Goal: Transaction & Acquisition: Download file/media

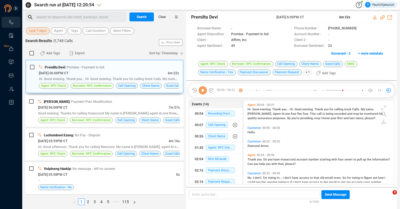
scroll to position [83, 148]
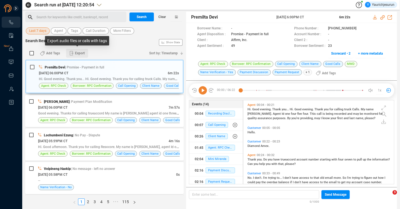
click at [80, 52] on span "Export" at bounding box center [80, 53] width 10 height 9
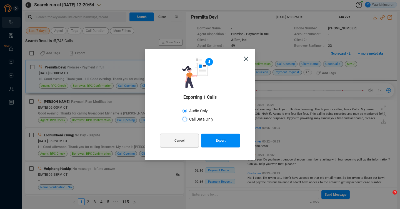
click at [186, 120] on input "Call Data Only" at bounding box center [184, 119] width 4 height 4
radio input "true"
radio input "false"
click at [221, 137] on span "Export" at bounding box center [221, 141] width 10 height 14
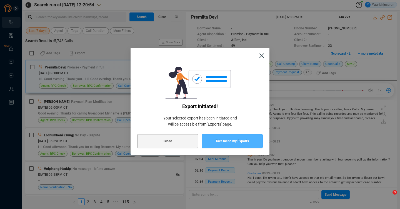
click at [221, 137] on span "Take me to my Exports" at bounding box center [231, 141] width 33 height 14
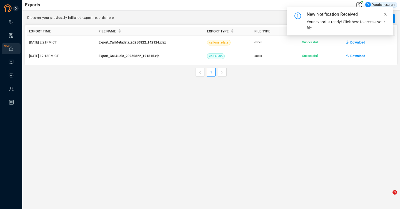
click at [383, 13] on icon "close" at bounding box center [385, 14] width 4 height 4
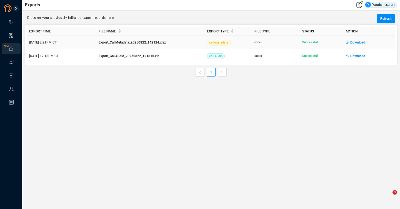
click at [354, 43] on span "Download" at bounding box center [357, 42] width 15 height 9
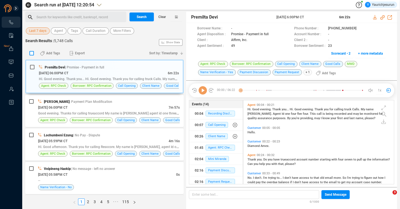
scroll to position [83, 148]
click at [33, 54] on input "checkbox" at bounding box center [31, 53] width 4 height 4
checkbox input "true"
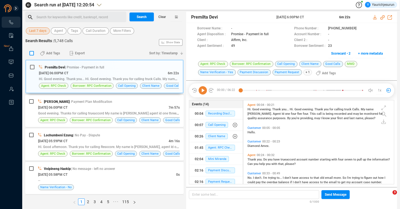
checkbox input "true"
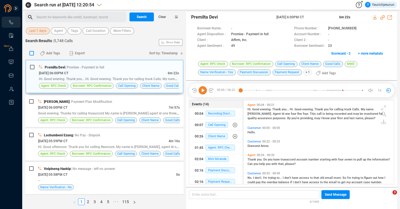
checkbox input "true"
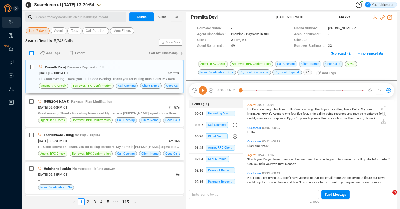
checkbox input "true"
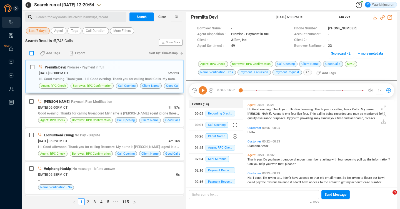
checkbox input "true"
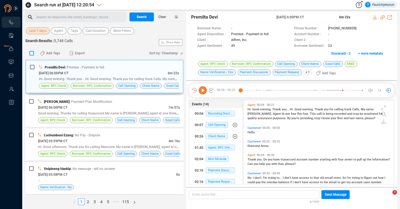
checkbox input "true"
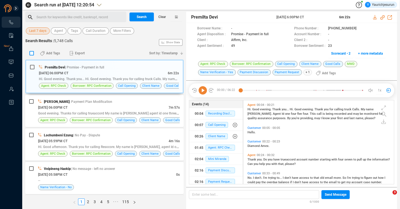
checkbox input "true"
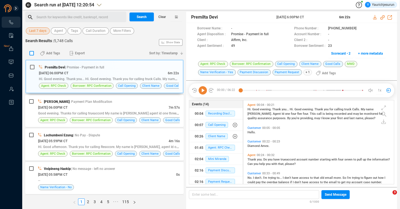
checkbox input "true"
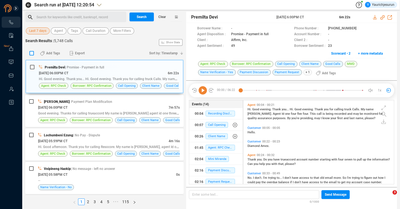
checkbox input "true"
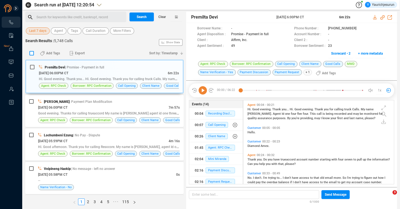
checkbox input "true"
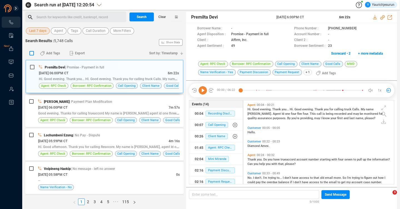
checkbox input "true"
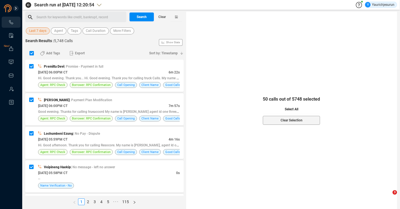
click at [285, 109] on span "Select All" at bounding box center [292, 109] width 14 height 9
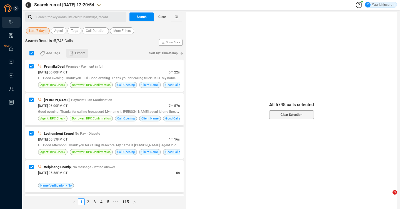
click at [83, 54] on span "Export" at bounding box center [80, 53] width 10 height 9
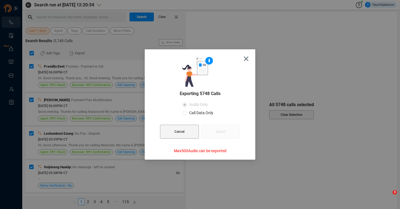
click at [198, 114] on span "Call Data Only" at bounding box center [201, 113] width 29 height 4
click at [187, 114] on input "Call Data Only" at bounding box center [184, 113] width 4 height 4
radio input "true"
radio input "false"
click at [225, 134] on button "Export" at bounding box center [220, 132] width 39 height 14
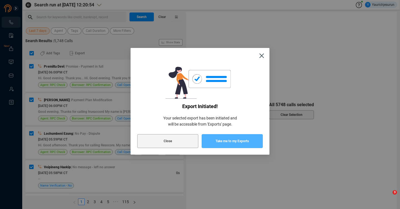
click at [224, 146] on span "Take me to my Exports" at bounding box center [231, 141] width 33 height 14
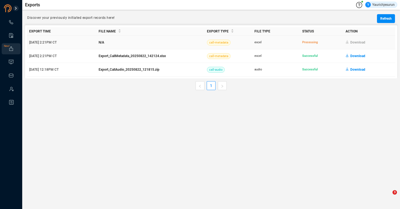
click at [354, 43] on section "Download" at bounding box center [368, 42] width 47 height 9
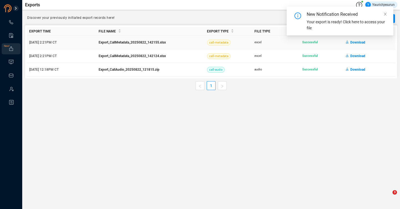
click at [354, 43] on span "Download" at bounding box center [357, 42] width 15 height 9
click at [208, 141] on main "Exports Y Yaurichjesurun Discover your previously initiated export records here…" at bounding box center [210, 104] width 377 height 209
